Goal: Task Accomplishment & Management: Manage account settings

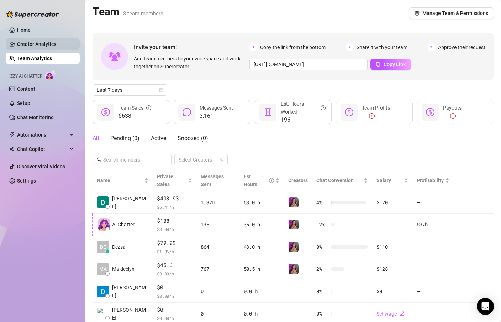
click at [47, 45] on link "Creator Analytics" at bounding box center [45, 43] width 57 height 11
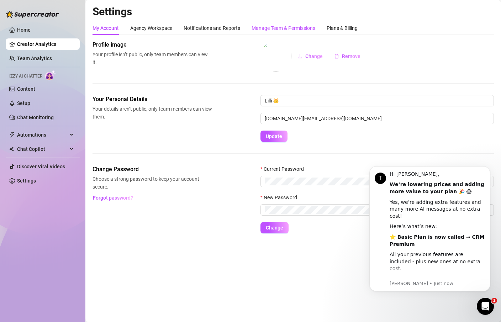
click at [285, 24] on div "Manage Team & Permissions" at bounding box center [284, 28] width 64 height 8
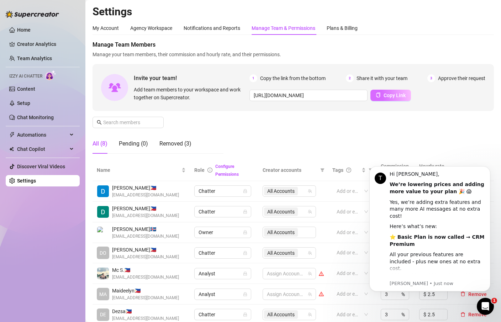
click at [392, 95] on span "Copy Link" at bounding box center [395, 96] width 22 height 6
click at [397, 97] on span "Copy Link" at bounding box center [395, 96] width 22 height 6
